Goal: Task Accomplishment & Management: Use online tool/utility

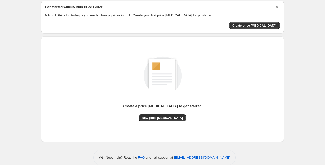
scroll to position [27, 0]
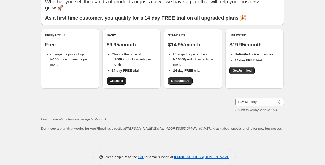
scroll to position [27, 0]
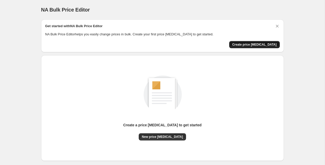
click at [253, 47] on button "Create price change job" at bounding box center [254, 44] width 51 height 7
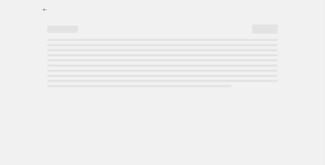
select select "percentage"
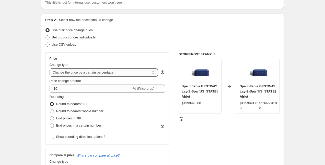
scroll to position [41, 0]
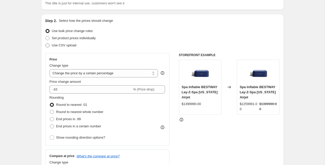
click at [47, 45] on span at bounding box center [47, 45] width 4 height 4
click at [46, 43] on input "Use CSV upload" at bounding box center [45, 43] width 0 height 0
radio input "true"
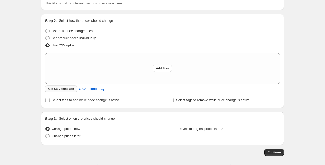
click at [61, 88] on span "Get CSV template" at bounding box center [61, 89] width 26 height 4
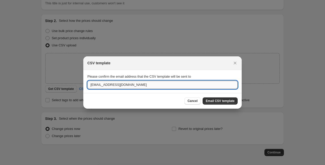
click at [148, 85] on input "hola@summerfun.cl" at bounding box center [162, 84] width 150 height 8
drag, startPoint x: 97, startPoint y: 84, endPoint x: 66, endPoint y: 84, distance: 30.9
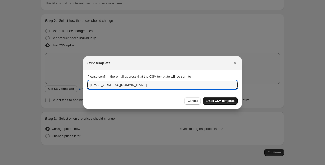
type input "christian@summerfun.cl"
click at [212, 101] on span "Email CSV template" at bounding box center [220, 101] width 29 height 4
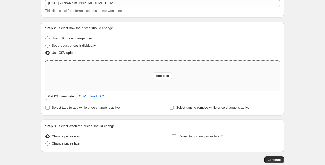
scroll to position [33, 0]
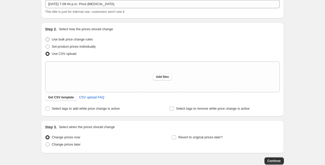
click at [50, 38] on span at bounding box center [47, 39] width 5 height 5
click at [46, 38] on input "Use bulk price change rules" at bounding box center [45, 37] width 0 height 0
radio input "true"
select select "percentage"
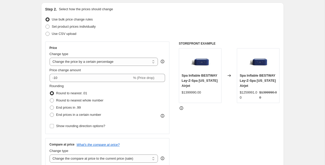
scroll to position [61, 0]
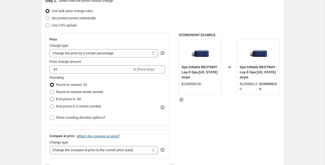
click at [51, 99] on span at bounding box center [52, 99] width 4 height 4
click at [50, 97] on input "End prices in .99" at bounding box center [50, 97] width 0 height 0
radio input "true"
click at [53, 104] on span at bounding box center [52, 106] width 4 height 4
click at [50, 104] on input "End prices in a certain number" at bounding box center [50, 104] width 0 height 0
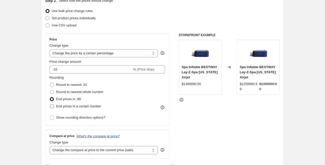
radio input "true"
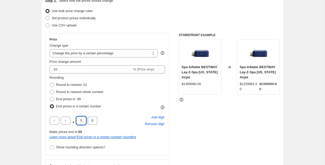
click at [80, 120] on input "5" at bounding box center [81, 120] width 10 height 8
type input "9"
click at [120, 118] on div ". 9 0 Add digit Remove digit" at bounding box center [108, 120] width 116 height 13
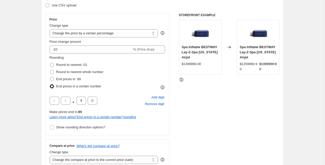
scroll to position [81, 0]
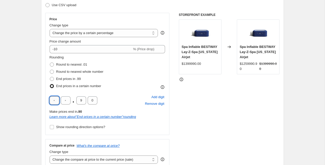
click at [51, 101] on input "text" at bounding box center [55, 100] width 10 height 8
type input "9"
type input "0"
click at [119, 94] on div "9 0 . 0 Add digit Remove digit" at bounding box center [108, 99] width 116 height 13
type input "9"
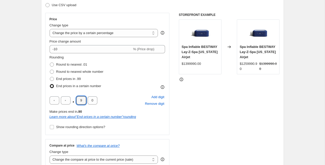
click at [119, 103] on div ". 9 0 Add digit Remove digit" at bounding box center [108, 99] width 116 height 13
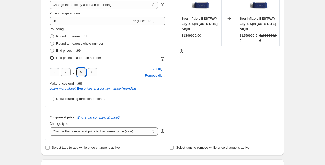
scroll to position [118, 0]
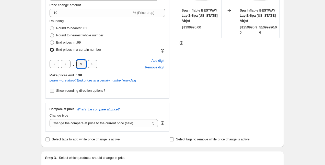
click at [52, 89] on input "Show rounding direction options?" at bounding box center [52, 90] width 4 height 4
checkbox input "true"
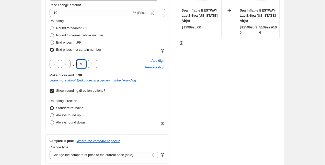
click at [51, 113] on span at bounding box center [52, 115] width 4 height 4
click at [50, 113] on input "Always round up" at bounding box center [50, 113] width 0 height 0
radio input "true"
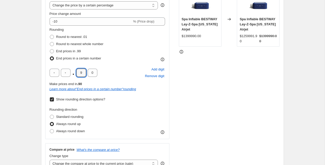
scroll to position [104, 0]
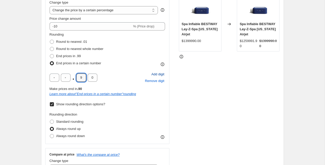
click at [156, 76] on span "Add digit" at bounding box center [157, 74] width 13 height 5
click at [147, 81] on span "Remove digit" at bounding box center [154, 80] width 19 height 5
click at [153, 74] on span "Add digit" at bounding box center [157, 74] width 13 height 5
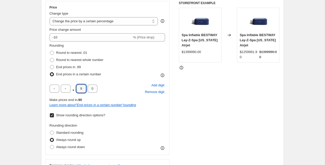
scroll to position [93, 0]
click at [111, 79] on div "Rounding Round to nearest .01 Round to nearest whole number End prices in .99 E…" at bounding box center [108, 96] width 116 height 107
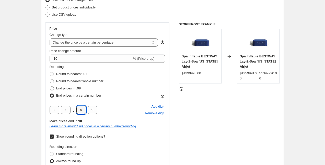
scroll to position [67, 0]
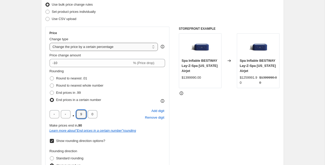
click at [106, 47] on select "Change the price to a certain amount Change the price by a certain amount Chang…" at bounding box center [104, 47] width 109 height 8
select select "margin"
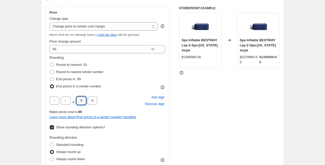
scroll to position [89, 0]
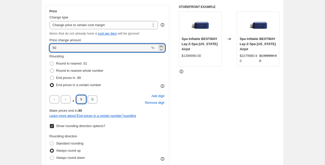
click at [161, 45] on icon at bounding box center [161, 45] width 2 height 1
click at [161, 48] on icon at bounding box center [161, 49] width 5 height 5
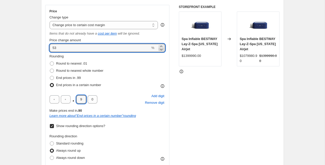
click at [161, 48] on icon at bounding box center [161, 49] width 5 height 5
click at [53, 47] on input "52" at bounding box center [100, 48] width 101 height 8
type input "30"
click at [106, 70] on div "Rounding Round to nearest .01 Round to nearest whole number End prices in .99 E…" at bounding box center [108, 71] width 116 height 35
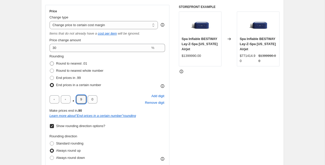
click at [52, 63] on span at bounding box center [52, 63] width 4 height 4
click at [50, 62] on input "Round to nearest .01" at bounding box center [50, 61] width 0 height 0
radio input "true"
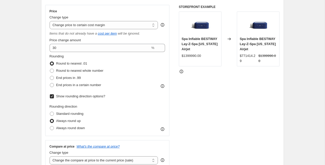
click at [52, 63] on span at bounding box center [52, 63] width 4 height 4
click at [50, 62] on input "Round to nearest .01" at bounding box center [50, 61] width 0 height 0
click at [52, 68] on span at bounding box center [52, 70] width 4 height 4
click at [50, 68] on input "Round to nearest whole number" at bounding box center [50, 68] width 0 height 0
radio input "true"
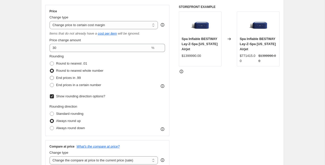
click at [53, 76] on span at bounding box center [52, 78] width 4 height 4
click at [50, 76] on input "End prices in .99" at bounding box center [50, 76] width 0 height 0
radio input "true"
click at [52, 71] on span at bounding box center [52, 70] width 4 height 4
click at [50, 69] on input "Round to nearest whole number" at bounding box center [50, 68] width 0 height 0
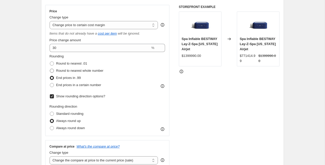
radio input "true"
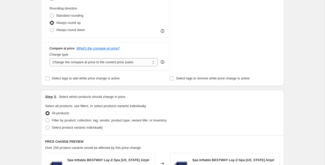
scroll to position [203, 0]
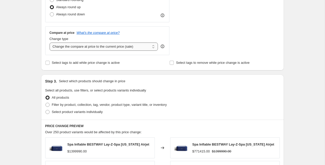
click at [86, 47] on select "Change the compare at price to the current price (sale) Change the compare at p…" at bounding box center [104, 46] width 109 height 8
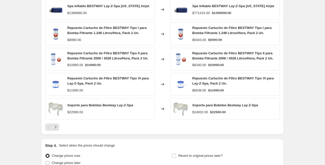
scroll to position [344, 0]
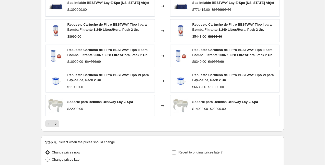
click at [220, 8] on strike "$1399990.00" at bounding box center [221, 9] width 19 height 5
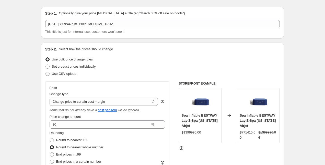
scroll to position [0, 0]
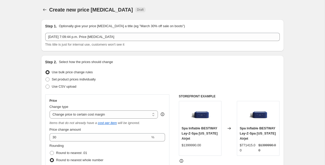
click at [158, 78] on div "Set product prices individually" at bounding box center [162, 79] width 234 height 7
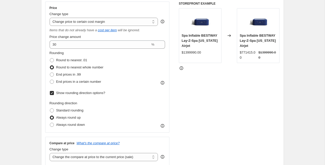
scroll to position [95, 0]
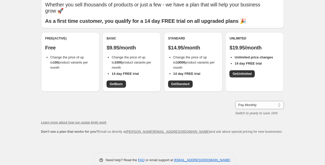
scroll to position [27, 0]
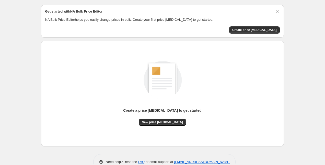
scroll to position [15, 0]
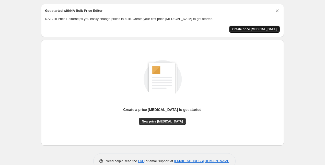
click at [252, 29] on span "Create price change job" at bounding box center [254, 29] width 44 height 4
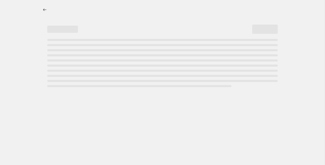
select select "percentage"
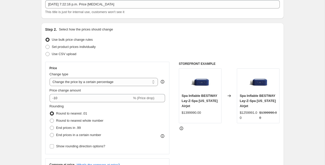
scroll to position [25, 0]
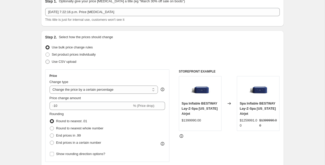
click at [48, 62] on span at bounding box center [47, 62] width 4 height 4
click at [46, 60] on input "Use CSV upload" at bounding box center [45, 60] width 0 height 0
radio input "true"
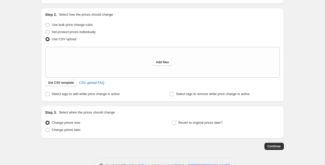
scroll to position [50, 0]
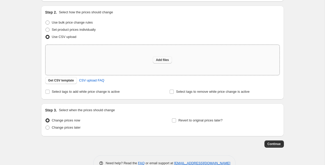
click at [161, 62] on span "Add files" at bounding box center [162, 60] width 13 height 4
type input "C:\fakepath\csv_template_user_23310 - csv_template_user_23310-ver-1.csv"
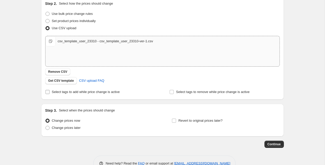
scroll to position [60, 0]
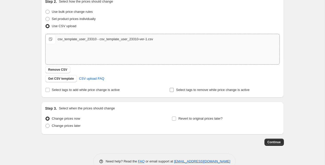
click at [172, 89] on input "Select tags to remove while price change is active" at bounding box center [172, 90] width 4 height 4
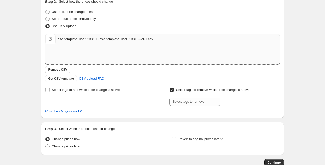
click at [172, 89] on input "Select tags to remove while price change is active" at bounding box center [172, 90] width 4 height 4
checkbox input "false"
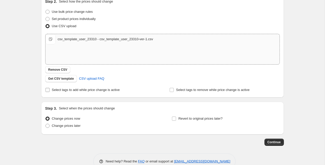
click at [47, 90] on input "Select tags to add while price change is active" at bounding box center [47, 90] width 4 height 4
checkbox input "true"
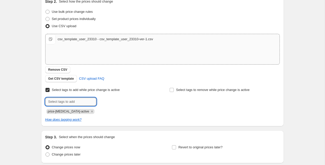
click at [78, 102] on input "text" at bounding box center [70, 101] width 51 height 8
click at [116, 96] on div "Select tags to add while price change is active Submit price-change-job-active" at bounding box center [100, 100] width 110 height 28
click at [68, 100] on input "text" at bounding box center [70, 101] width 51 height 8
type input "c"
type input "cyber"
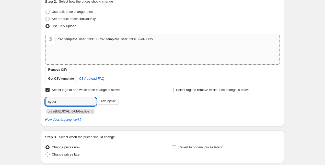
drag, startPoint x: 62, startPoint y: 101, endPoint x: 30, endPoint y: 97, distance: 31.6
click at [30, 97] on div "Create new price change job. This page is ready Create new price change job Dra…" at bounding box center [162, 72] width 325 height 265
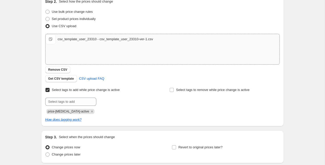
click at [115, 105] on div at bounding box center [100, 101] width 110 height 8
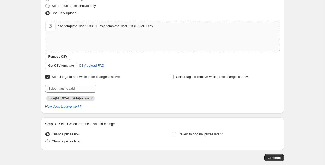
scroll to position [79, 0]
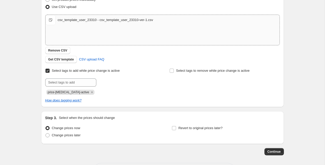
click at [48, 69] on input "Select tags to add while price change is active" at bounding box center [47, 70] width 4 height 4
checkbox input "false"
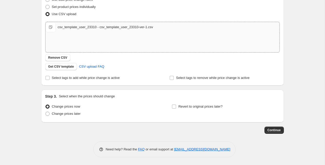
scroll to position [71, 0]
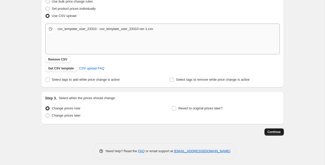
click at [274, 131] on span "Continue" at bounding box center [273, 132] width 13 height 4
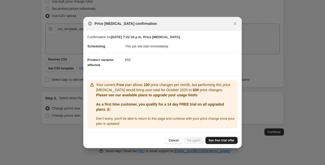
click at [218, 139] on span "See free trial offer" at bounding box center [221, 140] width 26 height 4
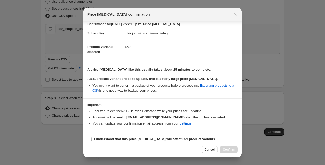
scroll to position [9, 0]
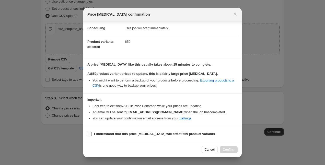
click at [91, 134] on input "I understand that this price [MEDICAL_DATA] will affect 659 product variants" at bounding box center [90, 134] width 4 height 4
checkbox input "true"
click at [232, 149] on span "Confirm" at bounding box center [229, 149] width 12 height 4
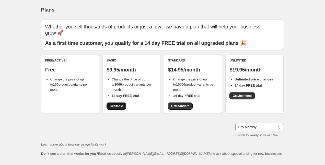
click at [117, 104] on span "Get Basic" at bounding box center [116, 106] width 13 height 4
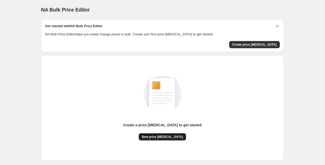
click at [157, 138] on span "New price [MEDICAL_DATA]" at bounding box center [162, 136] width 41 height 4
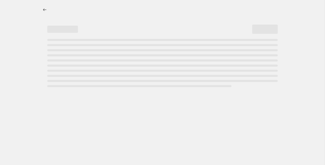
select select "percentage"
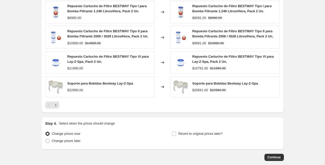
scroll to position [356, 0]
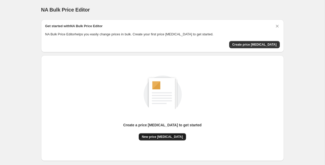
click at [160, 137] on span "New price change job" at bounding box center [162, 136] width 41 height 4
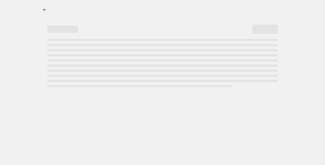
select select "percentage"
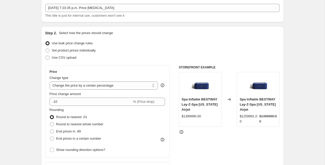
scroll to position [31, 0]
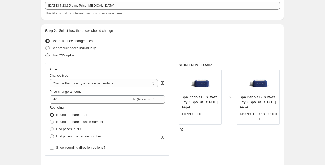
click at [49, 56] on span at bounding box center [47, 55] width 4 height 4
click at [46, 53] on input "Use CSV upload" at bounding box center [45, 53] width 0 height 0
radio input "true"
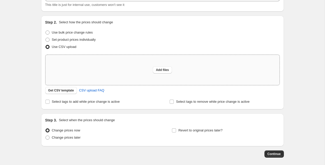
scroll to position [46, 0]
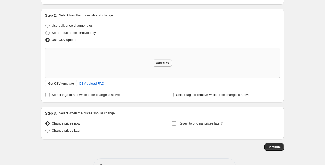
click at [163, 65] on button "Add files" at bounding box center [162, 62] width 19 height 7
type input "C:\fakepath\csv_template_user_23310 - csv_template_user_23310-ver-1.csv"
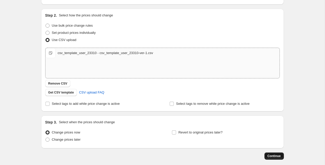
click at [277, 156] on span "Continue" at bounding box center [273, 156] width 13 height 4
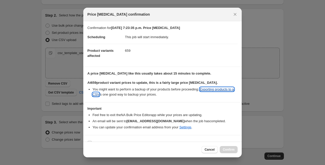
click at [224, 90] on link "Exporting products to a CSV" at bounding box center [163, 91] width 142 height 9
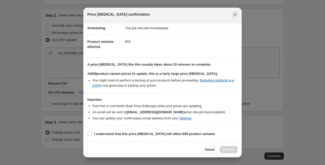
click at [234, 14] on icon "Close" at bounding box center [234, 14] width 5 height 5
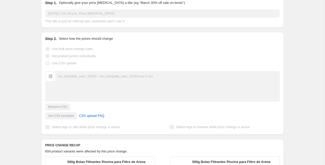
scroll to position [101, 0]
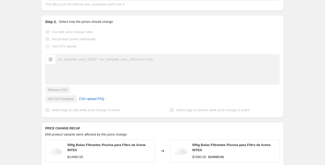
scroll to position [86, 0]
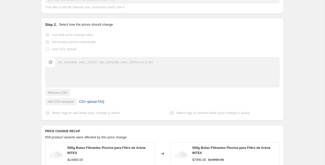
click at [91, 103] on span "CSV upload FAQ" at bounding box center [91, 101] width 25 height 5
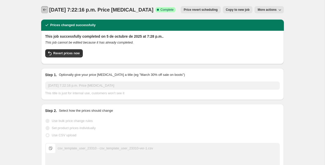
click at [42, 9] on icon "Price change jobs" at bounding box center [44, 9] width 5 height 5
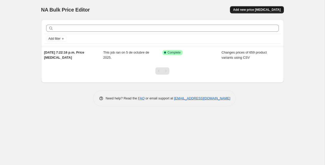
click at [254, 8] on span "Add new price [MEDICAL_DATA]" at bounding box center [257, 10] width 48 height 4
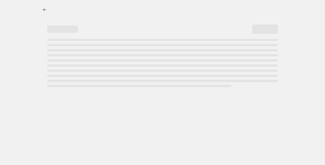
select select "percentage"
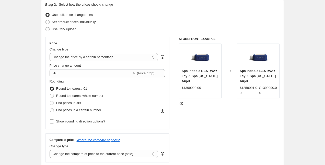
scroll to position [46, 0]
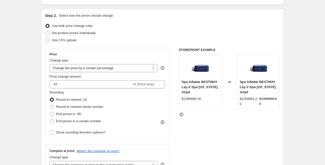
click at [44, 40] on div "Step 2. Select how the prices should change Use bulk price change rules Set pro…" at bounding box center [162, 98] width 243 height 179
click at [48, 40] on span at bounding box center [47, 40] width 4 height 4
click at [46, 38] on input "Use CSV upload" at bounding box center [45, 38] width 0 height 0
radio input "true"
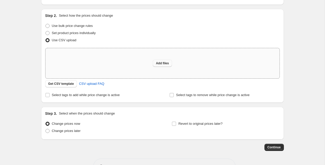
click at [163, 61] on button "Add files" at bounding box center [162, 63] width 19 height 7
type input "C:\fakepath\csv_template_user_23310 - csv_template_user_23310-ver-2.csv"
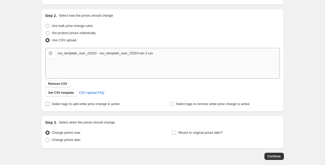
click at [48, 104] on input "Select tags to add while price change is active" at bounding box center [47, 104] width 4 height 4
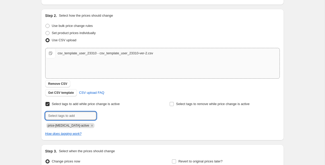
click at [65, 111] on input "text" at bounding box center [70, 115] width 51 height 8
click at [47, 104] on input "Select tags to add while price change is active" at bounding box center [47, 104] width 4 height 4
checkbox input "false"
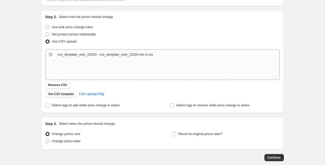
scroll to position [66, 0]
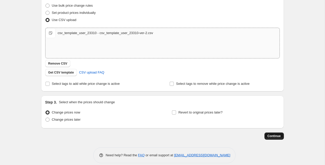
click at [278, 137] on span "Continue" at bounding box center [273, 136] width 13 height 4
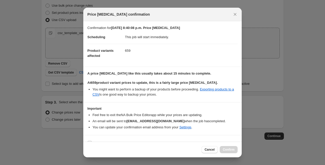
scroll to position [9, 0]
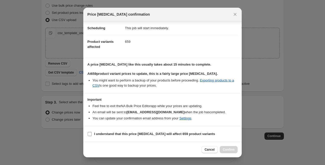
click at [90, 132] on input "I understand that this price [MEDICAL_DATA] will affect 659 product variants" at bounding box center [90, 134] width 4 height 4
checkbox input "true"
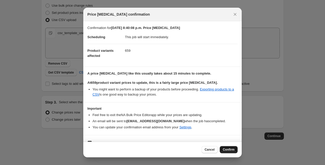
click at [227, 150] on span "Confirm" at bounding box center [229, 149] width 12 height 4
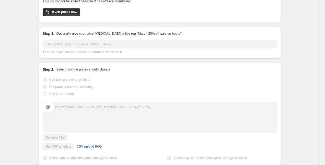
scroll to position [55, 0]
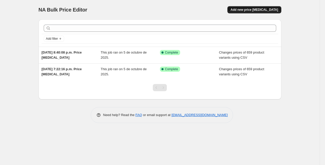
click at [255, 9] on span "Add new price [MEDICAL_DATA]" at bounding box center [254, 10] width 48 height 4
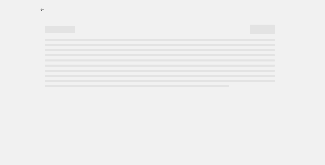
select select "percentage"
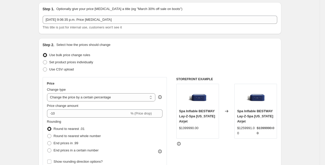
scroll to position [22, 0]
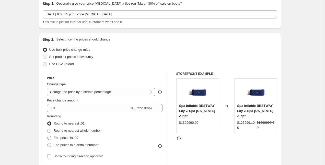
click at [45, 64] on span at bounding box center [45, 64] width 4 height 4
click at [43, 62] on input "Use CSV upload" at bounding box center [43, 62] width 0 height 0
radio input "true"
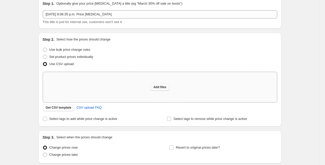
click at [162, 88] on span "Add files" at bounding box center [159, 87] width 13 height 4
type input "C:\fakepath\csv_template_user_23310 - csv_template_user_23310-ver-3.csv"
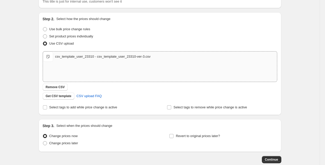
scroll to position [72, 0]
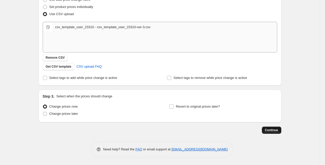
click at [271, 128] on span "Continue" at bounding box center [271, 130] width 13 height 4
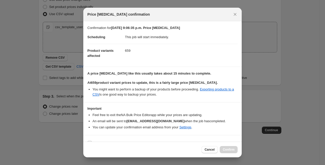
scroll to position [9, 0]
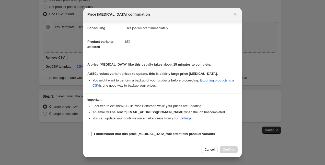
click at [92, 132] on label "I understand that this price [MEDICAL_DATA] will affect 659 product variants" at bounding box center [150, 133] width 127 height 7
click at [92, 132] on input "I understand that this price [MEDICAL_DATA] will affect 659 product variants" at bounding box center [90, 134] width 4 height 4
checkbox input "true"
click at [233, 149] on span "Confirm" at bounding box center [229, 149] width 12 height 4
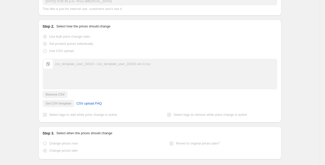
scroll to position [86, 0]
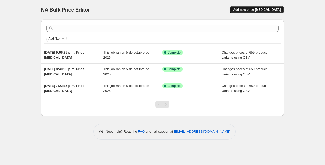
click at [266, 10] on span "Add new price [MEDICAL_DATA]" at bounding box center [257, 10] width 48 height 4
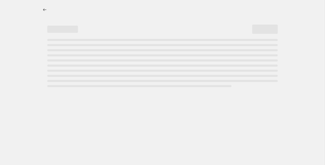
select select "percentage"
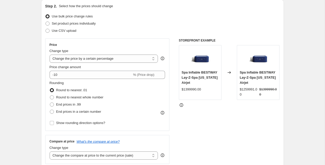
scroll to position [45, 0]
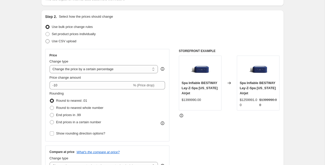
click at [49, 39] on span at bounding box center [47, 41] width 4 height 4
click at [46, 39] on input "Use CSV upload" at bounding box center [45, 39] width 0 height 0
radio input "true"
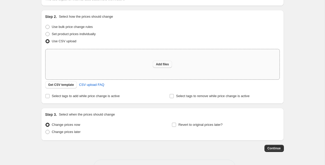
click at [165, 65] on span "Add files" at bounding box center [162, 64] width 13 height 4
type input "C:\fakepath\csv_template_user_23310 - csv_template_user_23310-ver-4.csv"
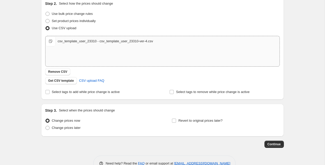
scroll to position [69, 0]
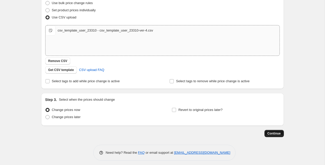
click at [277, 135] on button "Continue" at bounding box center [273, 133] width 19 height 7
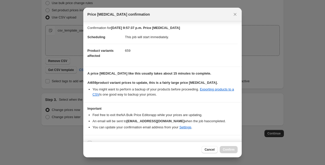
scroll to position [9, 0]
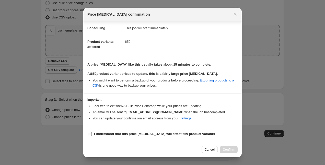
click at [89, 134] on input "I understand that this price [MEDICAL_DATA] will affect 659 product variants" at bounding box center [90, 134] width 4 height 4
checkbox input "true"
click at [230, 149] on span "Confirm" at bounding box center [229, 149] width 12 height 4
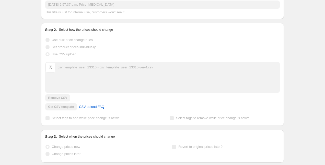
scroll to position [82, 0]
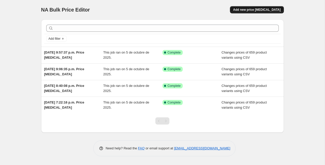
click at [259, 10] on span "Add new price [MEDICAL_DATA]" at bounding box center [257, 10] width 48 height 4
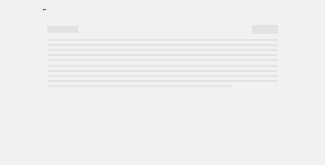
select select "percentage"
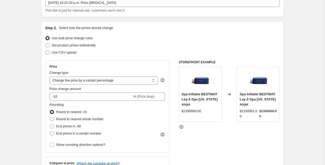
scroll to position [36, 0]
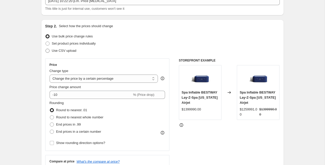
click at [48, 51] on span at bounding box center [47, 51] width 4 height 4
click at [46, 49] on input "Use CSV upload" at bounding box center [45, 49] width 0 height 0
radio input "true"
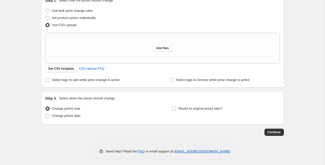
scroll to position [63, 0]
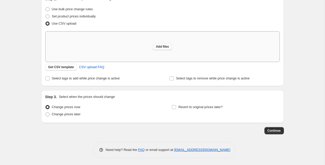
click at [162, 46] on span "Add files" at bounding box center [162, 46] width 13 height 4
type input "C:\fakepath\csv_template_user_23310 - csv_template_user_23310-ver-5.csv"
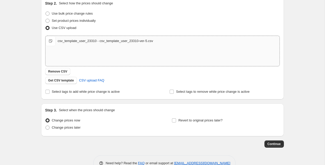
scroll to position [51, 0]
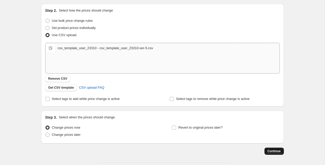
click at [273, 151] on span "Continue" at bounding box center [273, 151] width 13 height 4
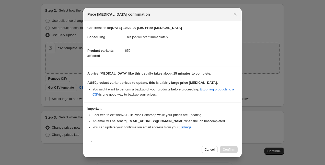
scroll to position [9, 0]
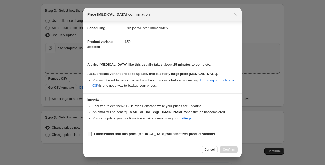
click at [90, 134] on input "I understand that this price change job will affect 659 product variants" at bounding box center [90, 134] width 4 height 4
checkbox input "true"
click at [229, 149] on span "Confirm" at bounding box center [229, 149] width 12 height 4
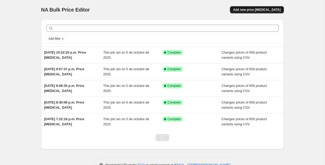
click at [251, 9] on span "Add new price [MEDICAL_DATA]" at bounding box center [257, 10] width 48 height 4
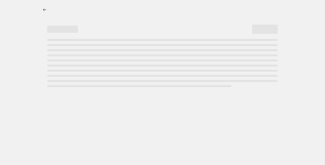
select select "percentage"
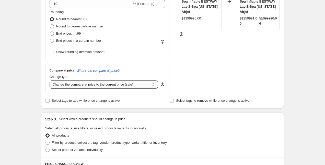
scroll to position [147, 0]
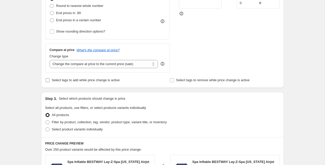
click at [46, 79] on input "Select tags to add while price change is active" at bounding box center [47, 80] width 4 height 4
checkbox input "true"
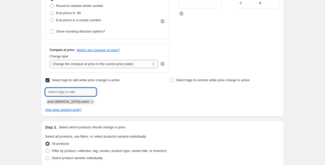
click at [68, 91] on input "text" at bounding box center [70, 92] width 51 height 8
type input "Cyber"
click at [110, 93] on span "Add Cyber" at bounding box center [109, 91] width 16 height 4
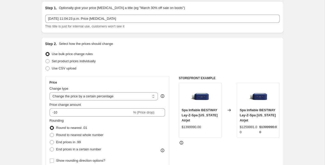
scroll to position [18, 0]
click at [48, 67] on span at bounding box center [47, 68] width 4 height 4
click at [46, 67] on input "Use CSV upload" at bounding box center [45, 66] width 0 height 0
radio input "true"
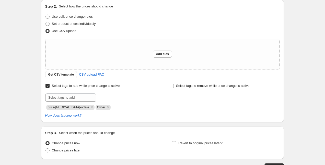
scroll to position [44, 0]
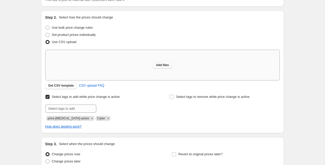
click at [160, 66] on span "Add files" at bounding box center [162, 65] width 13 height 4
type input "C:\fakepath\csv_template_user_23310 - csv_template_user_23310-ver-6.csv"
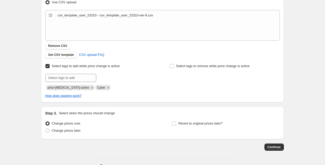
scroll to position [86, 0]
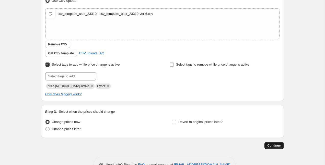
click at [275, 146] on span "Continue" at bounding box center [273, 145] width 13 height 4
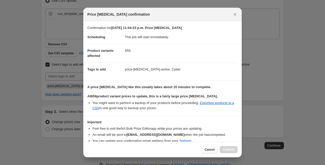
scroll to position [22, 0]
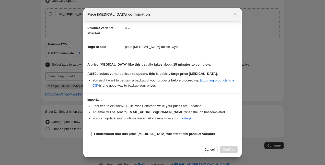
click at [89, 133] on input "I understand that this price change job will affect 659 product variants" at bounding box center [90, 134] width 4 height 4
checkbox input "true"
click at [231, 148] on span "Confirm" at bounding box center [229, 149] width 12 height 4
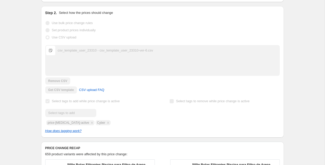
scroll to position [130, 0]
